Goal: Task Accomplishment & Management: Use online tool/utility

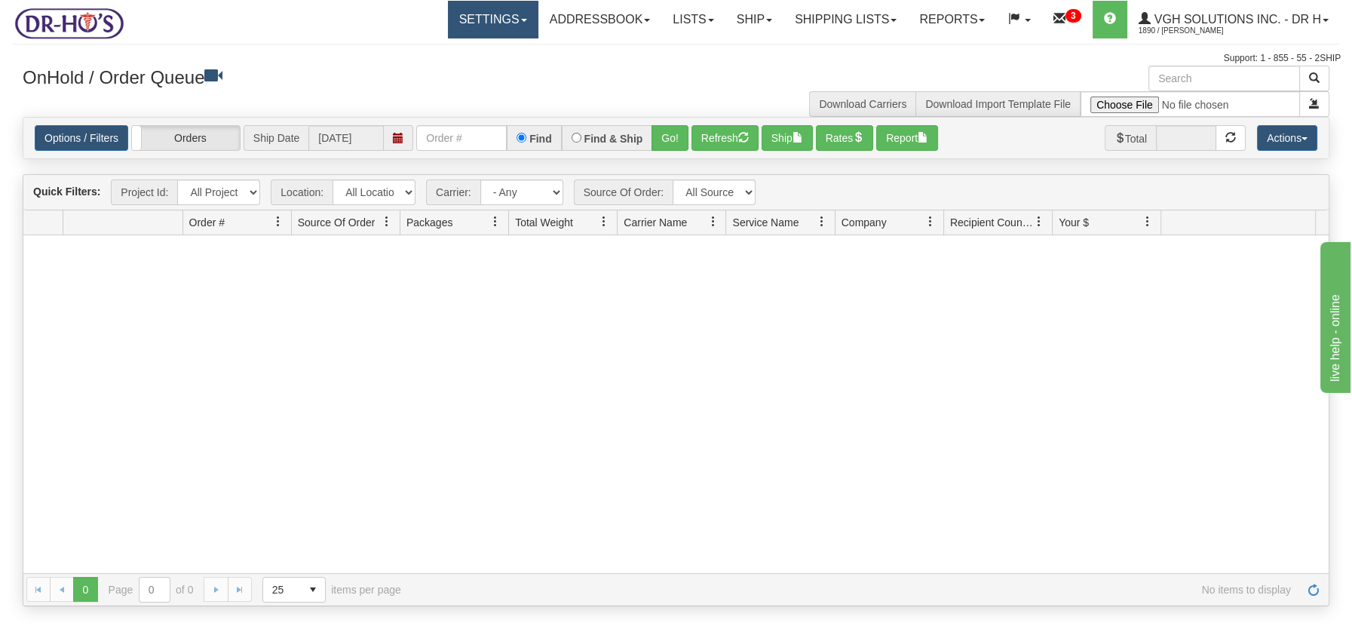
click at [521, 21] on span at bounding box center [524, 20] width 6 height 3
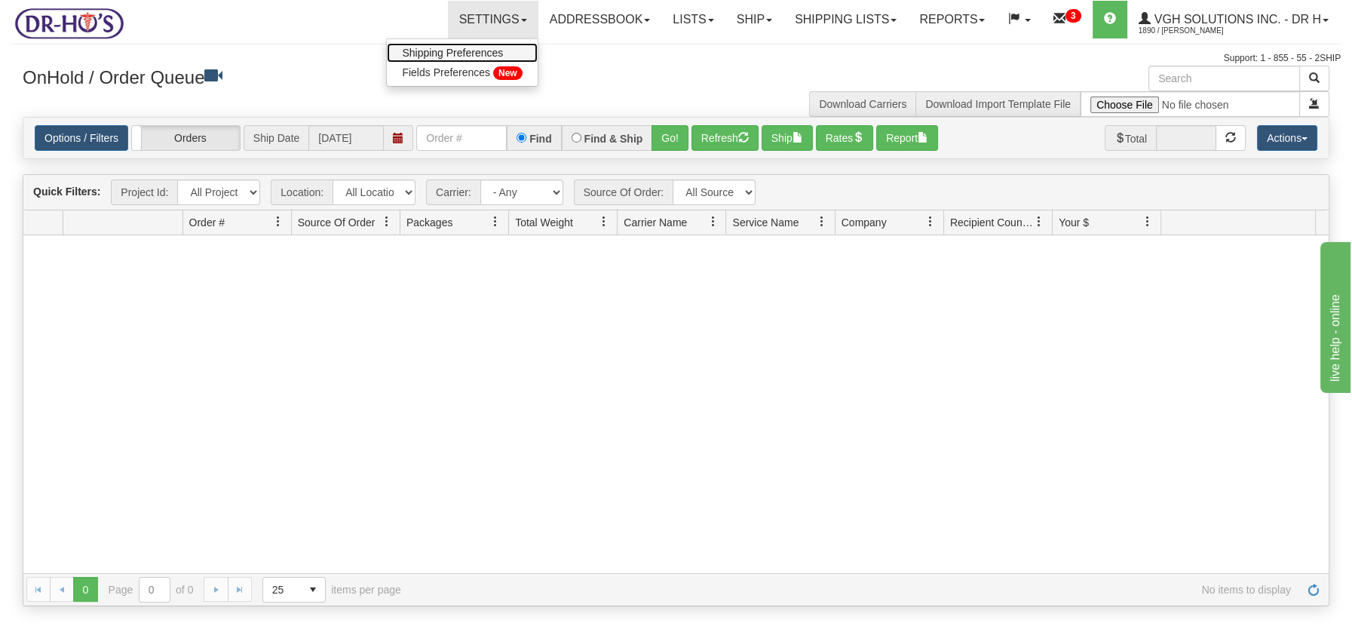
click at [469, 51] on span "Shipping Preferences" at bounding box center [452, 53] width 101 height 12
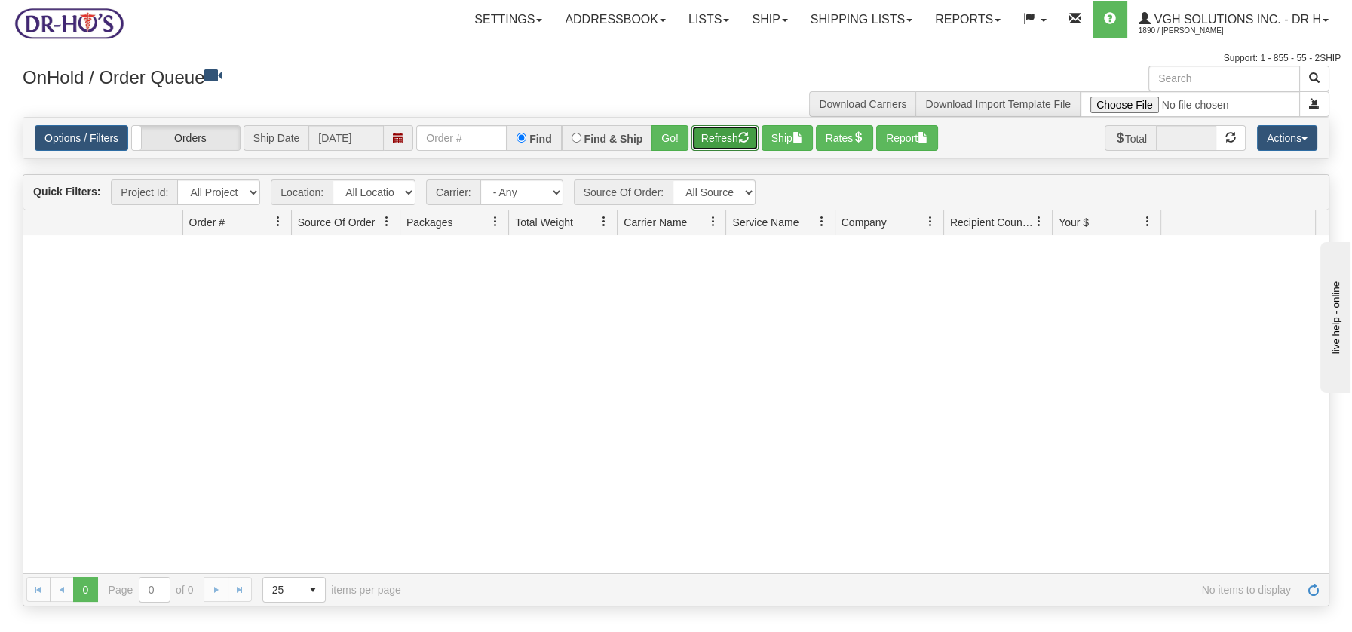
click at [720, 137] on button "Refresh" at bounding box center [725, 138] width 67 height 26
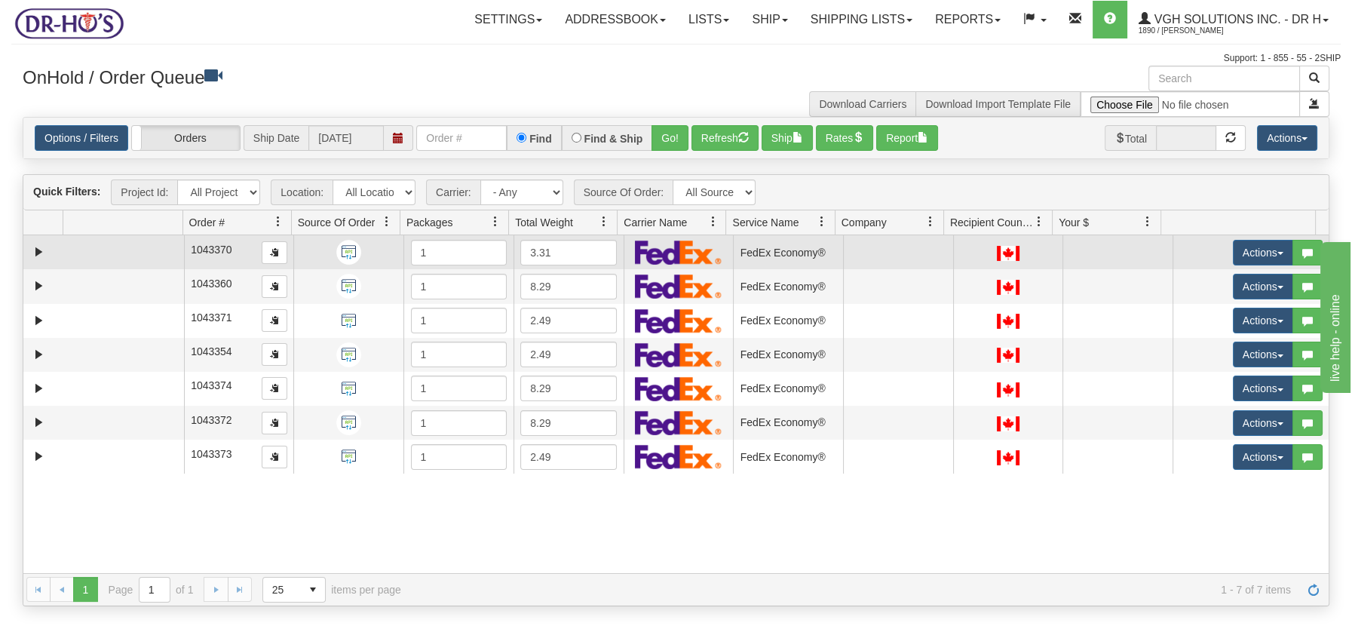
click at [158, 256] on td at bounding box center [123, 252] width 121 height 34
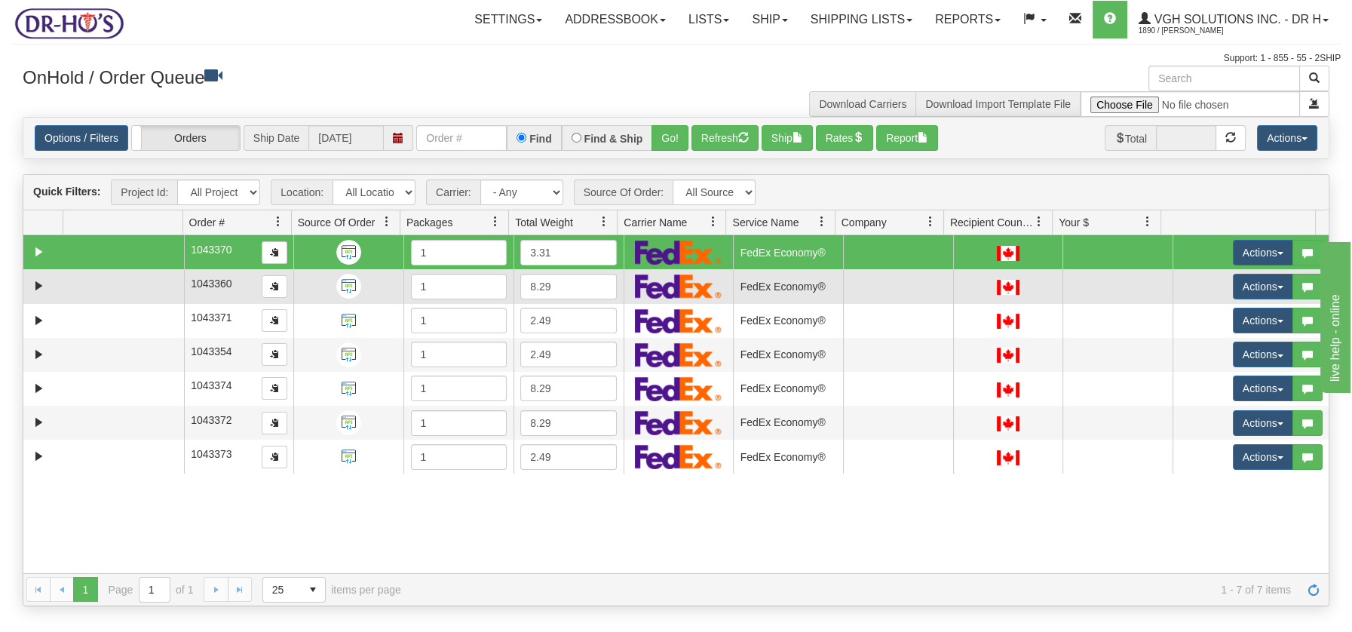
click at [133, 286] on td at bounding box center [123, 286] width 121 height 34
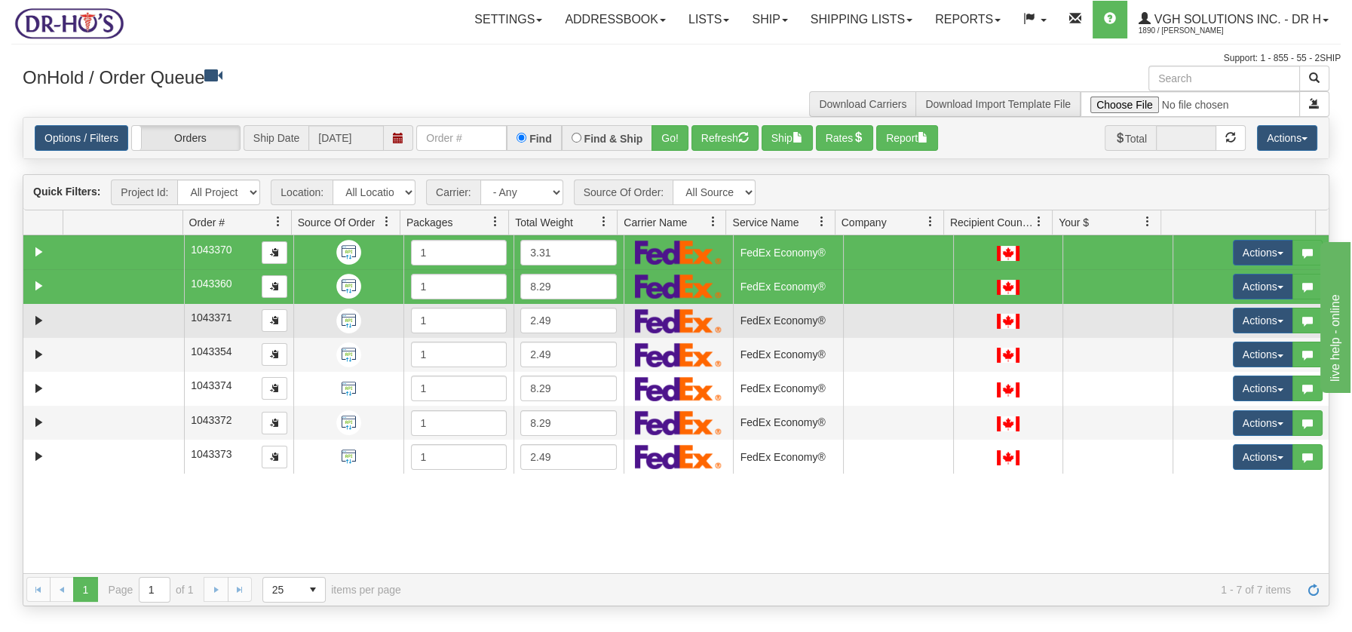
click at [129, 325] on td at bounding box center [123, 321] width 121 height 34
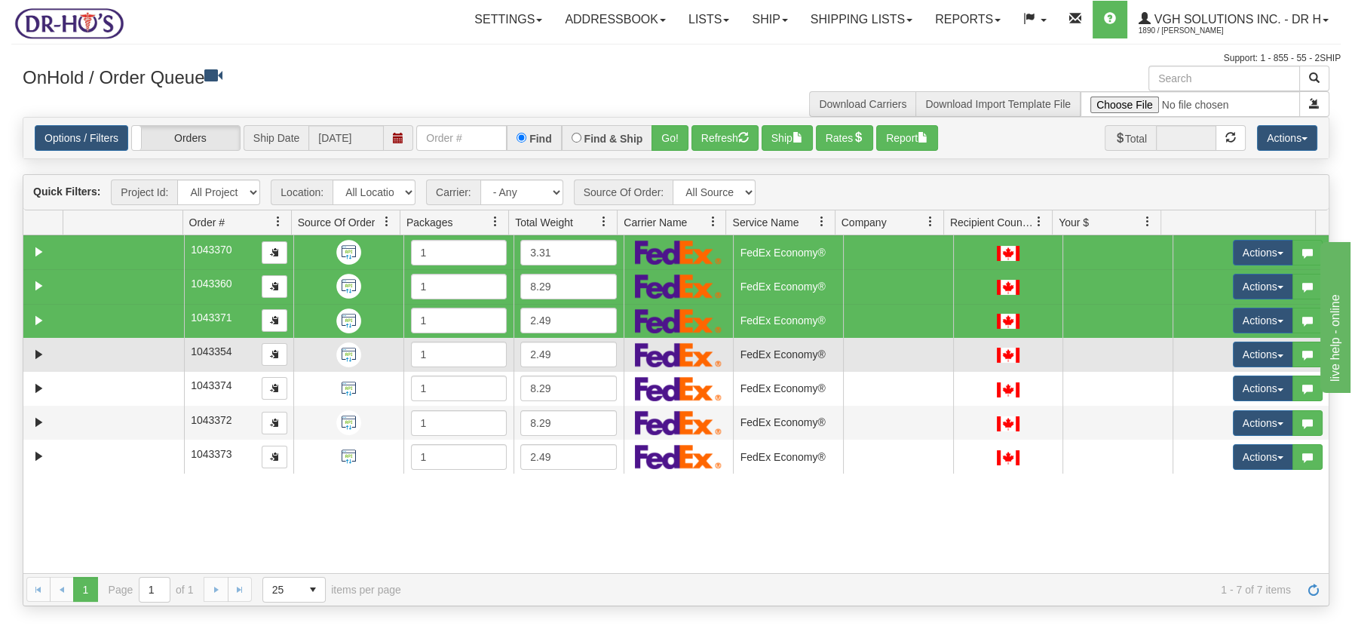
click at [129, 359] on td at bounding box center [123, 355] width 121 height 34
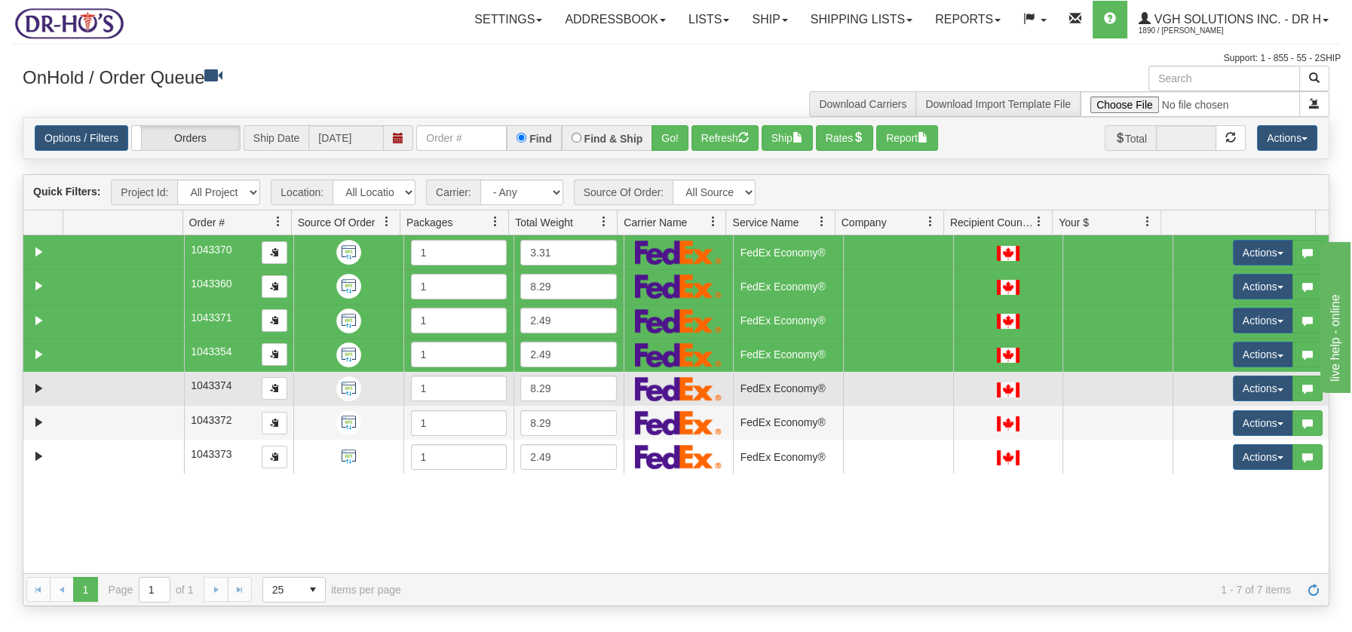
click at [129, 390] on td at bounding box center [123, 389] width 121 height 34
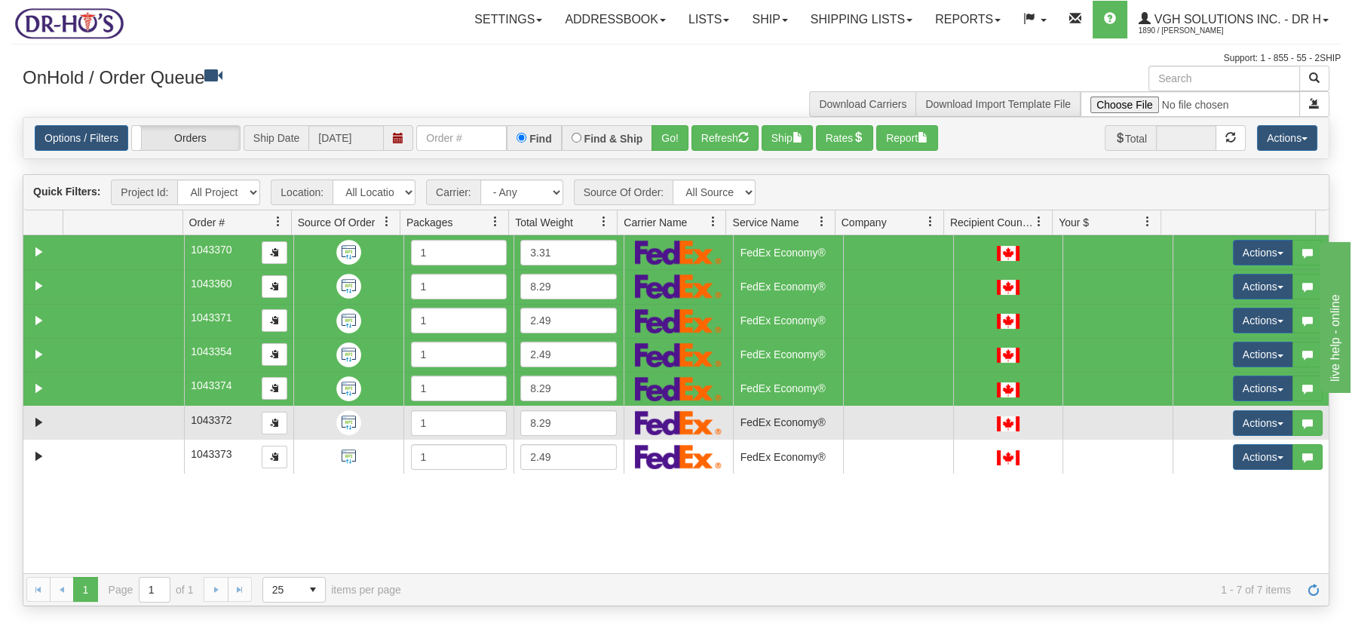
click at [132, 423] on td at bounding box center [123, 423] width 121 height 34
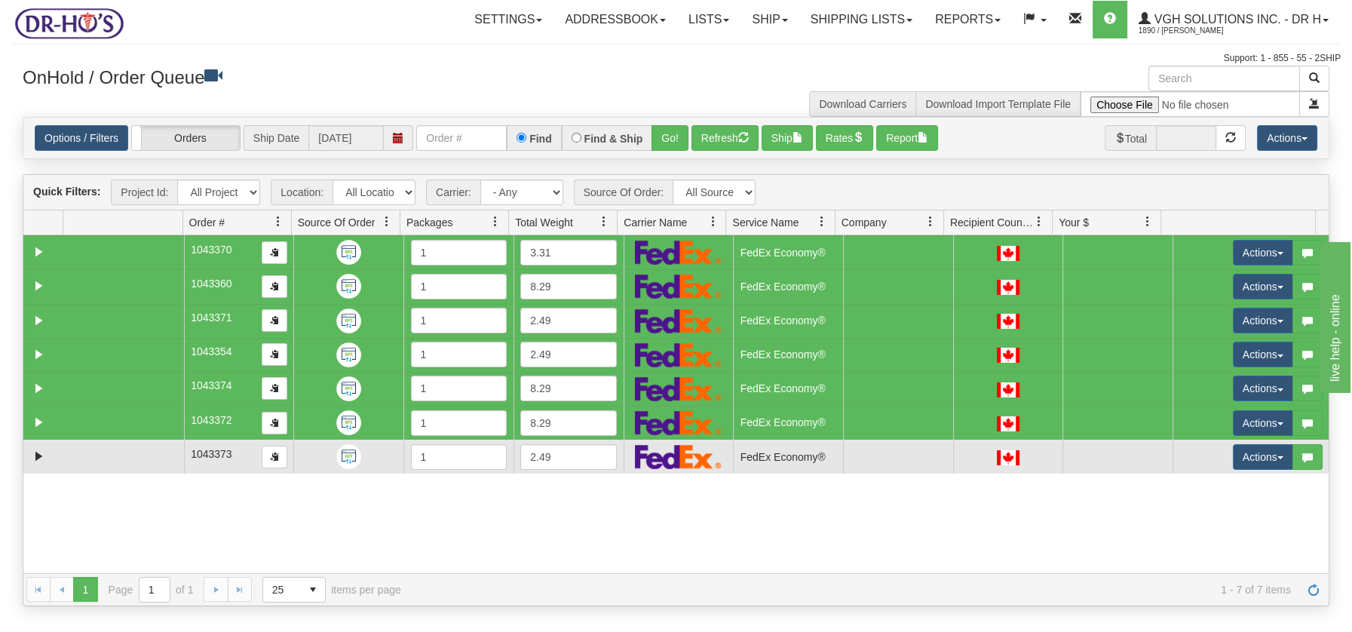
click at [130, 458] on td at bounding box center [123, 457] width 121 height 34
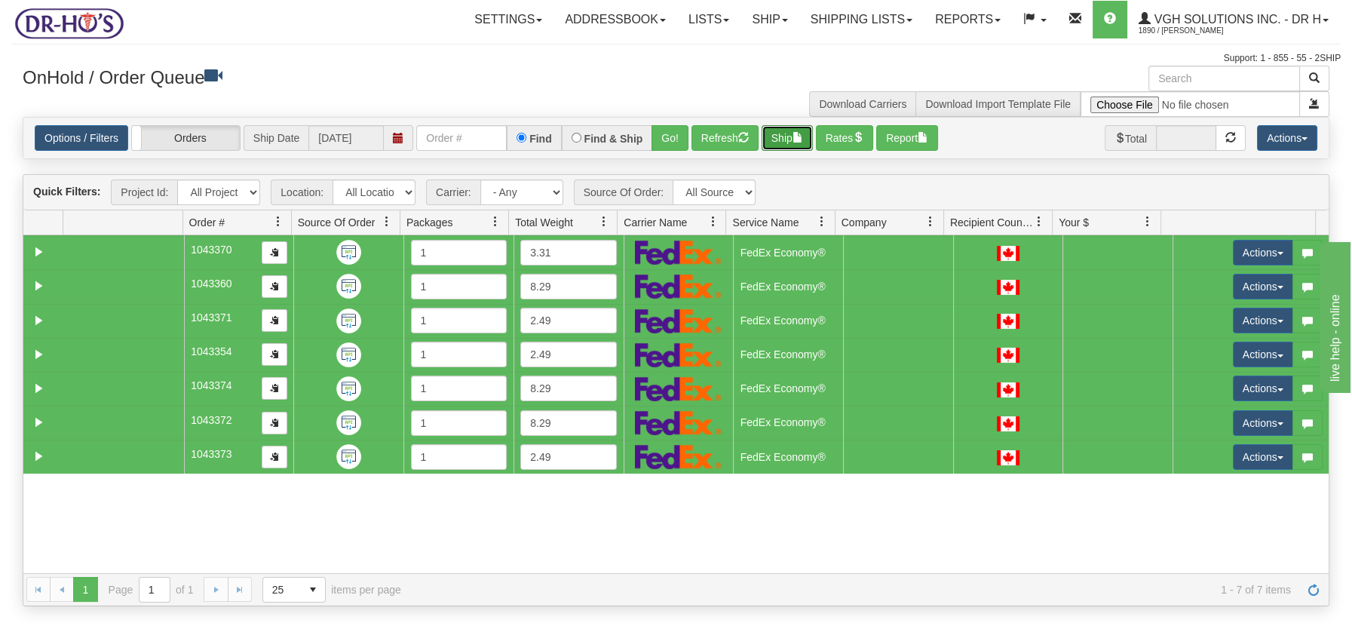
click at [794, 134] on button "Ship" at bounding box center [787, 138] width 51 height 26
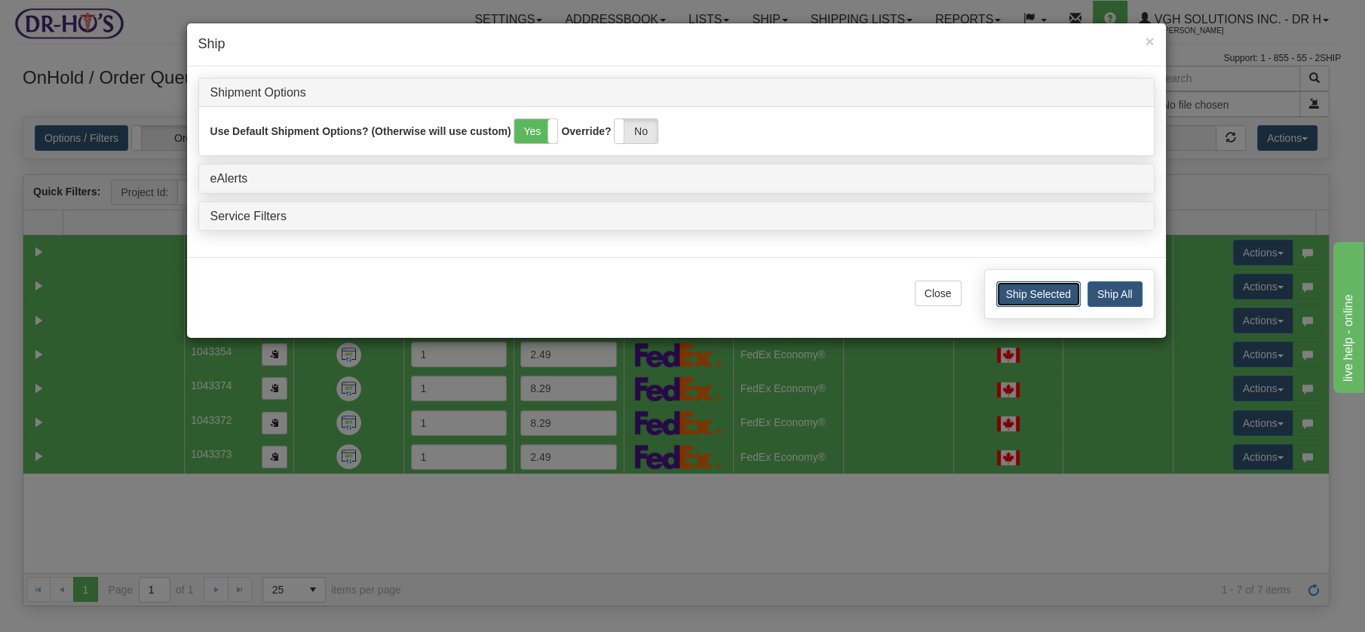
click at [1025, 290] on button "Ship Selected" at bounding box center [1038, 294] width 84 height 26
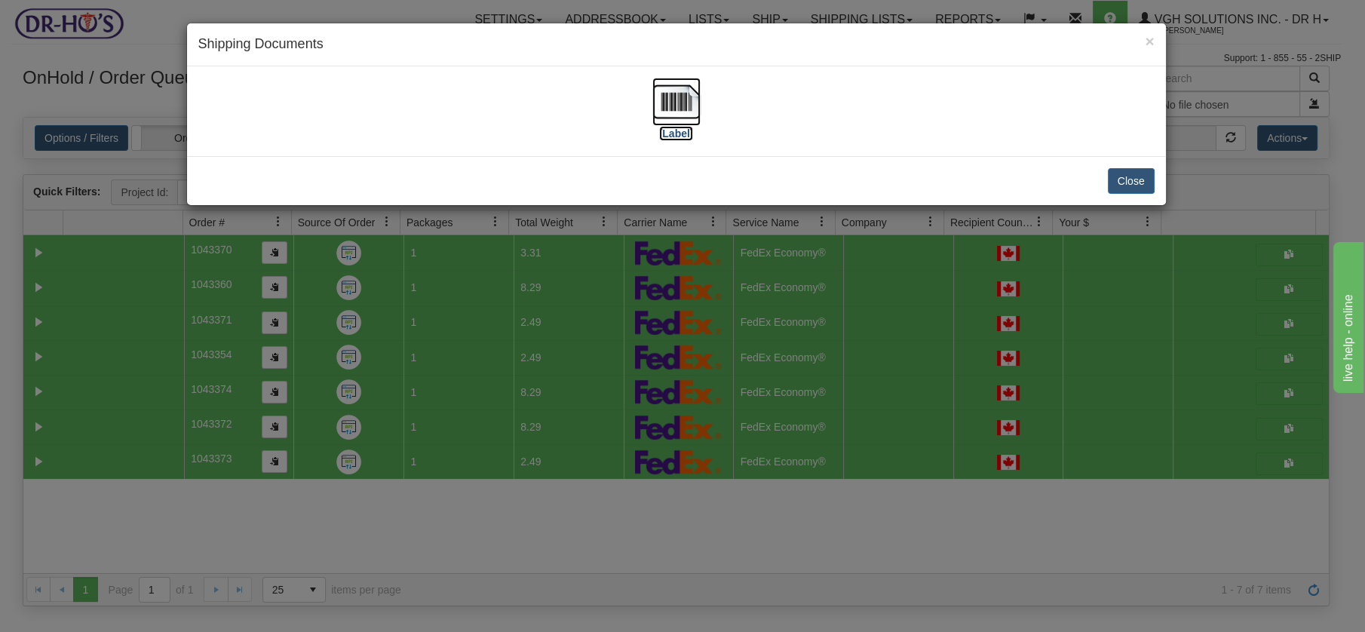
click at [682, 93] on img at bounding box center [676, 102] width 48 height 48
click at [1132, 178] on button "Close" at bounding box center [1131, 181] width 47 height 26
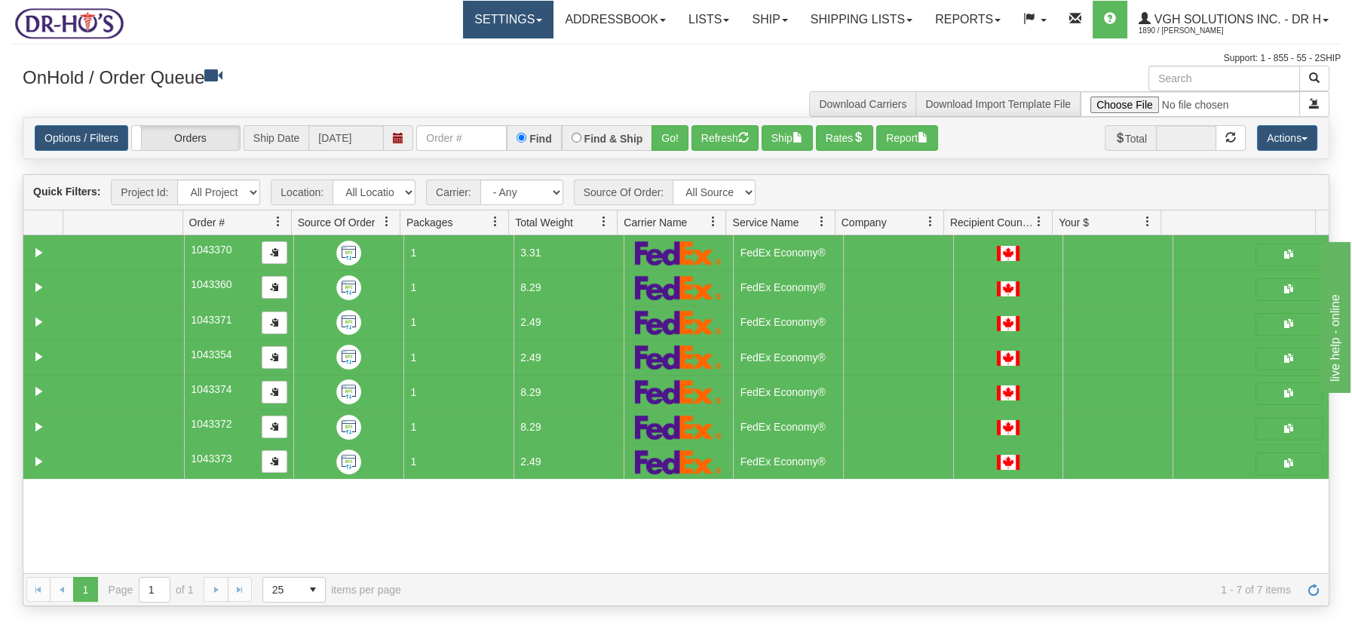
click at [536, 20] on span at bounding box center [539, 20] width 6 height 3
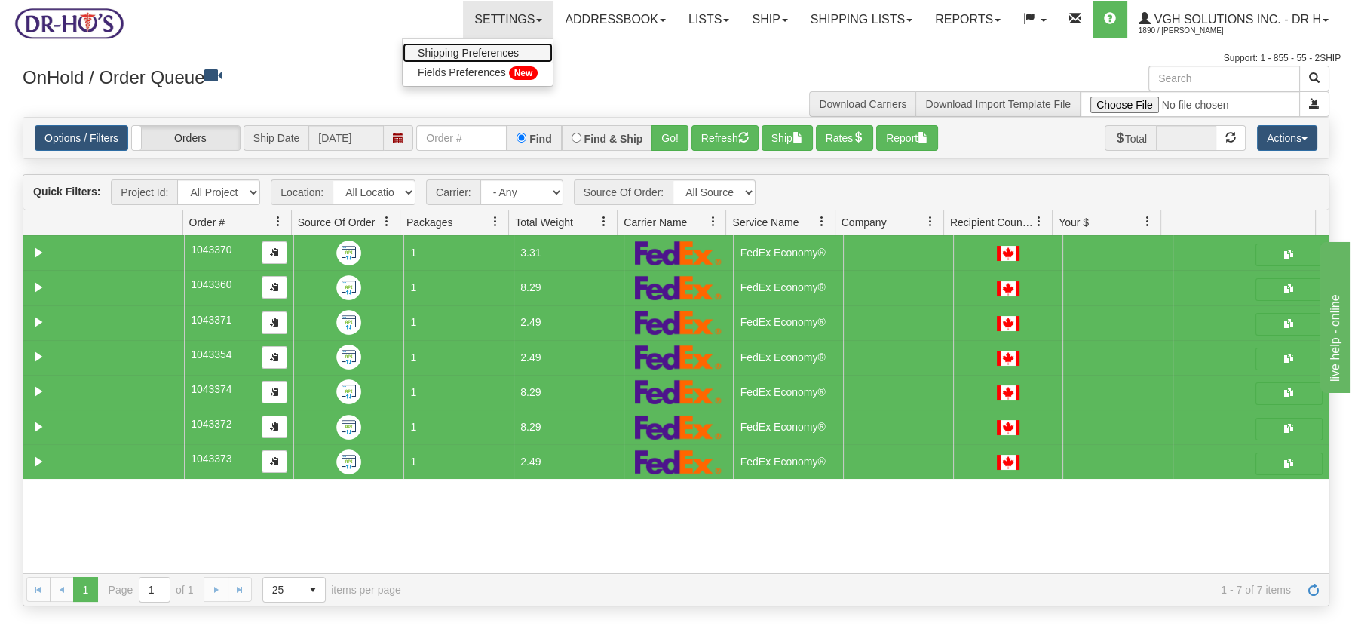
click at [486, 52] on span "Shipping Preferences" at bounding box center [468, 53] width 101 height 12
